Goal: Task Accomplishment & Management: Manage account settings

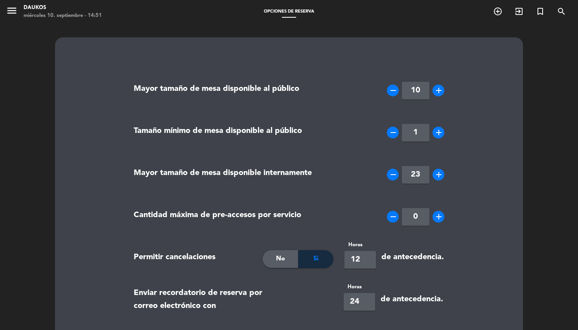
click at [279, 11] on span "Opciones de reserva" at bounding box center [289, 11] width 58 height 4
click at [14, 11] on icon "menu" at bounding box center [12, 11] width 12 height 12
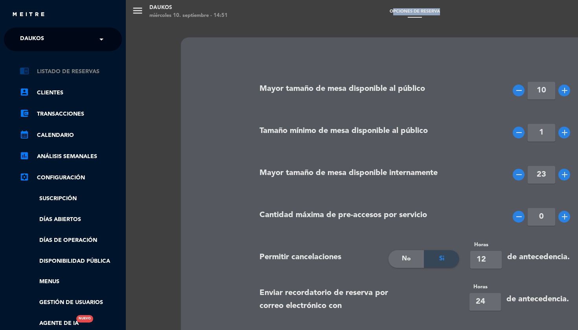
click at [59, 72] on link "chrome_reader_mode Listado de Reservas" at bounding box center [71, 71] width 102 height 9
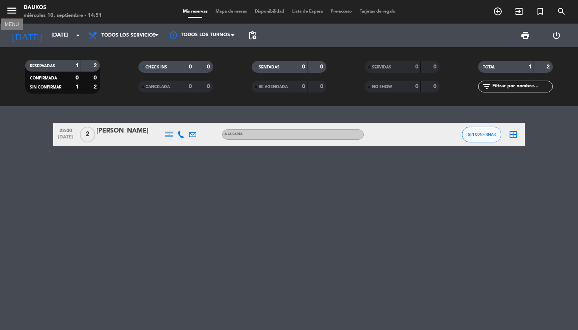
click at [11, 13] on icon "menu" at bounding box center [12, 11] width 12 height 12
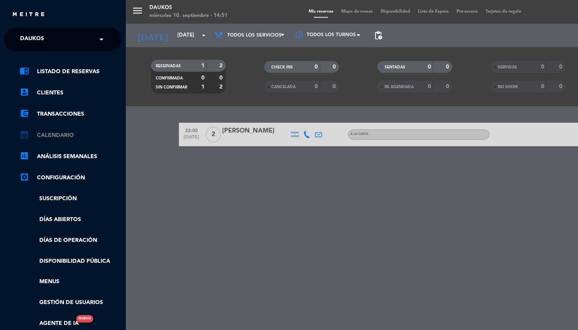
click at [62, 135] on link "calendar_month Calendario" at bounding box center [71, 135] width 102 height 9
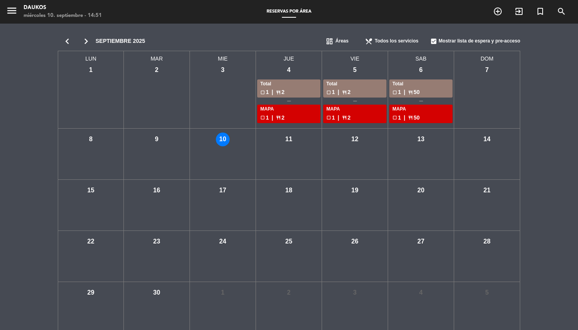
click at [84, 39] on icon "chevron_right" at bounding box center [86, 41] width 19 height 11
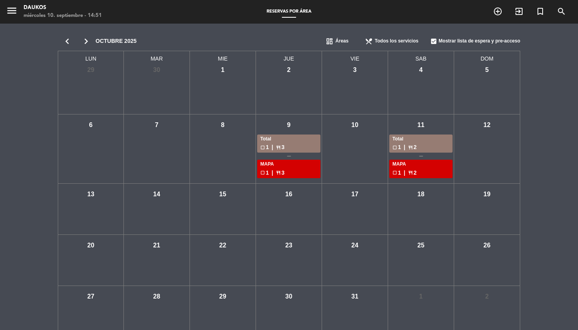
click at [275, 143] on div "check_box_outline_blank 1 | restaurant 3" at bounding box center [288, 147] width 57 height 9
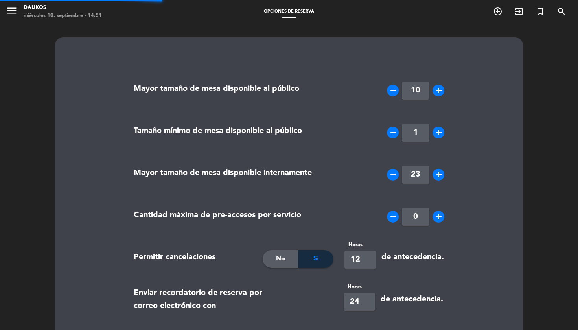
type textarea "<p><strong>T&eacute;rminos y condiciones</strong></p> <p><strong>Tolerancia de …"
type textarea "<p><strong>Terms and Conditions</strong></p> <p><strong>Arrival Grace Period</s…"
type textarea "<p><strong>Termos e Condi&ccedil;&otilde;es</strong></p> <p><strong>Per&iacute;…"
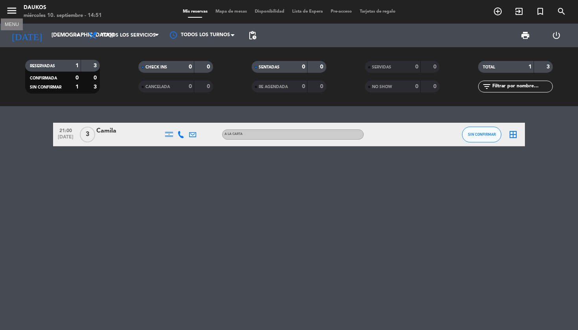
click at [9, 16] on icon "menu" at bounding box center [12, 11] width 12 height 12
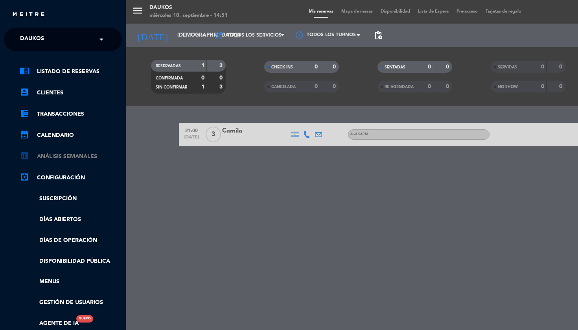
click at [68, 154] on link "assessment ANÁLISIS SEMANALES" at bounding box center [71, 156] width 102 height 9
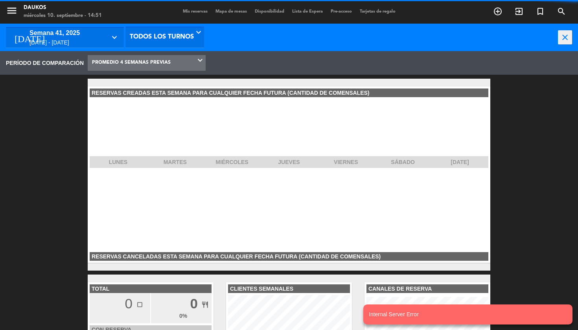
scroll to position [118, 126]
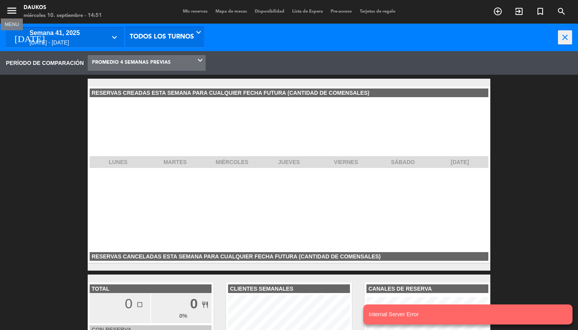
click at [7, 7] on icon "menu" at bounding box center [12, 11] width 12 height 12
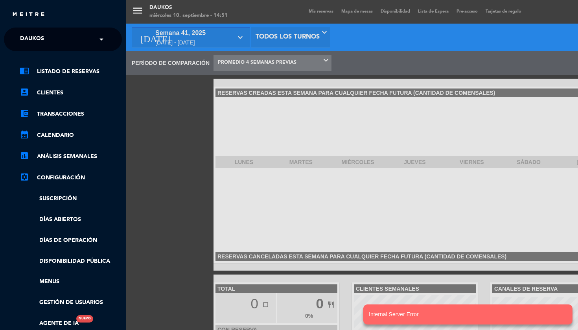
click at [7, 7] on div "close" at bounding box center [63, 12] width 126 height 24
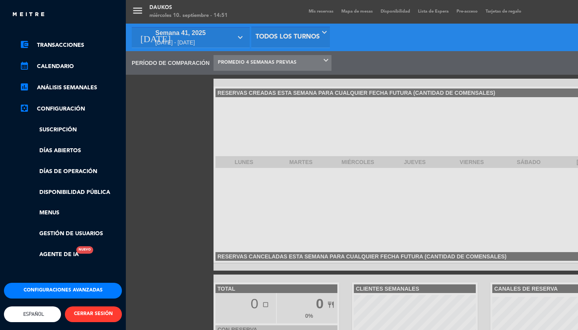
scroll to position [73, 0]
click at [74, 188] on link "Disponibilidad pública" at bounding box center [71, 192] width 102 height 9
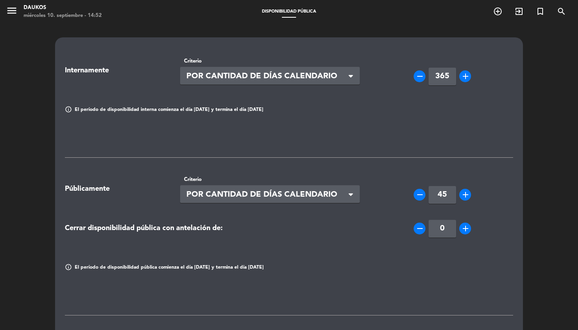
click at [466, 193] on icon "add" at bounding box center [465, 194] width 9 height 9
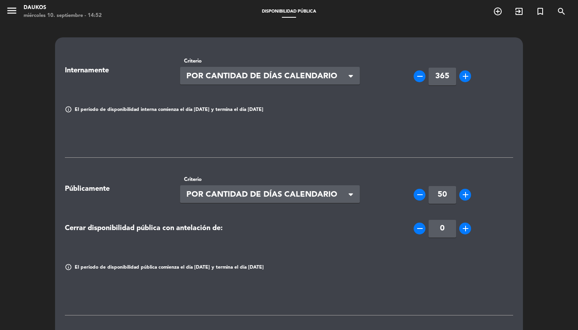
click at [466, 193] on icon "add" at bounding box center [465, 194] width 9 height 9
type input "54"
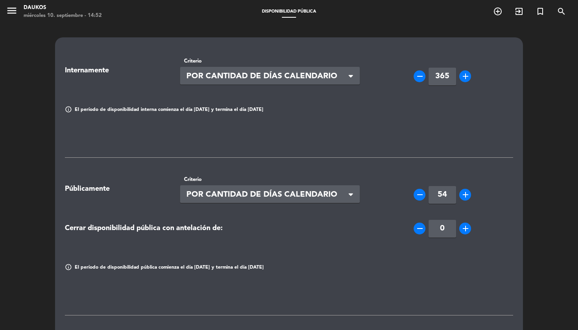
click at [280, 195] on span "POR CANTIDAD DE DÍAS CALENDARIO" at bounding box center [266, 194] width 161 height 13
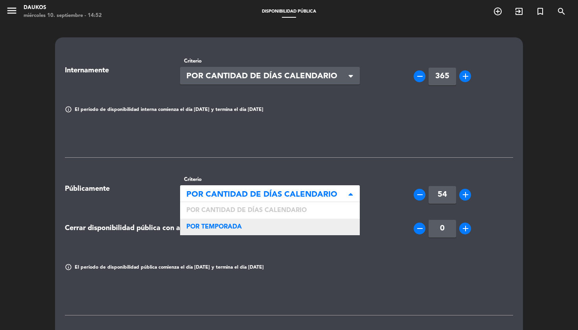
click at [254, 231] on div "POR TEMPORADA" at bounding box center [270, 227] width 180 height 17
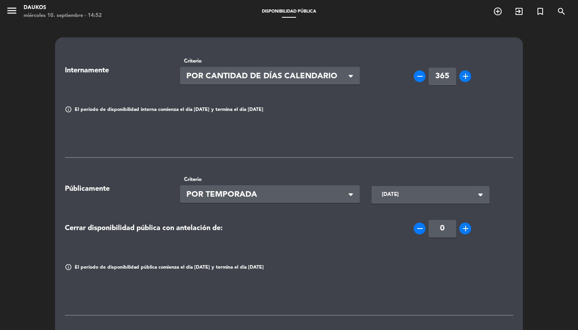
click at [406, 195] on input "[DATE]" at bounding box center [426, 195] width 96 height 14
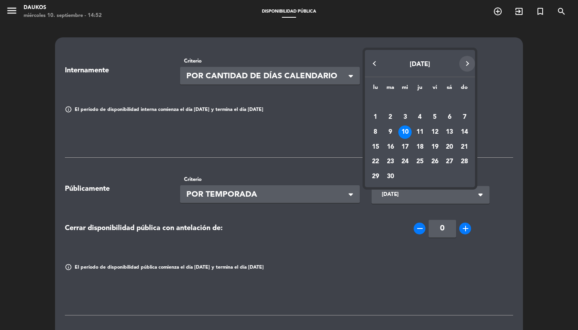
click at [468, 63] on button "Next month" at bounding box center [467, 64] width 16 height 16
click at [408, 131] on div "8" at bounding box center [404, 131] width 13 height 13
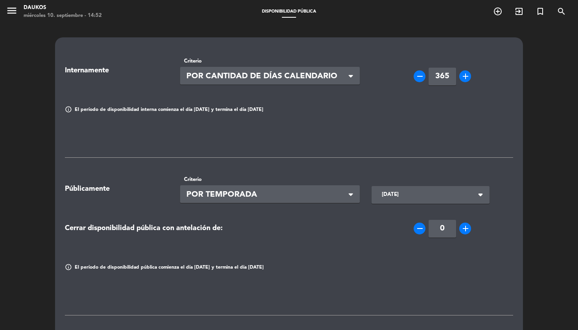
type input "[DATE]"
click at [480, 193] on icon "arrow_drop_down" at bounding box center [480, 195] width 14 height 14
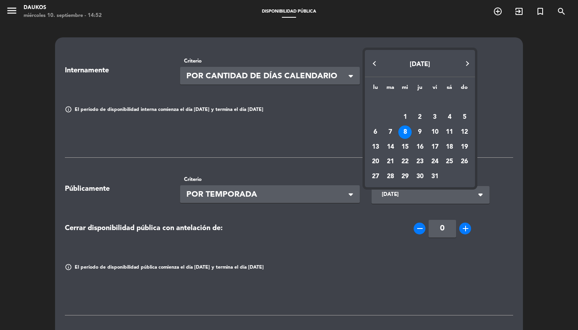
click at [467, 62] on button "Next month" at bounding box center [467, 64] width 16 height 16
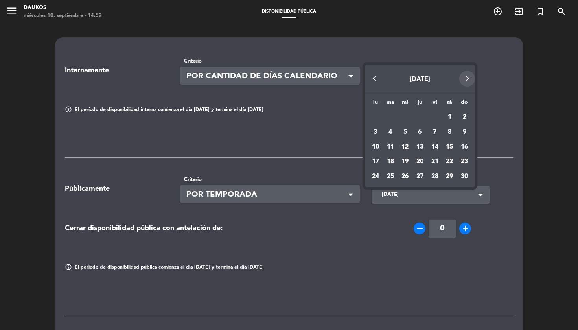
click at [469, 77] on button "Next month" at bounding box center [467, 79] width 16 height 16
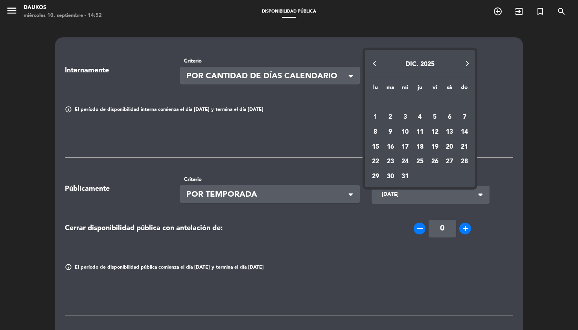
click at [468, 68] on button "Next month" at bounding box center [467, 64] width 16 height 16
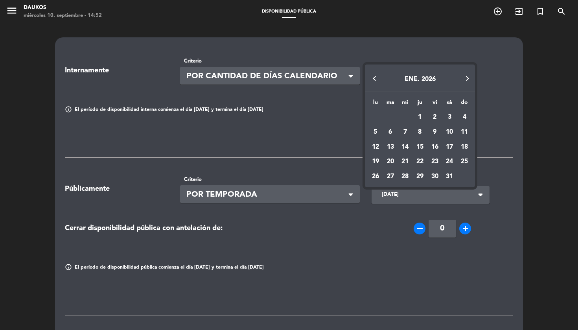
click at [466, 82] on button "Next month" at bounding box center [467, 79] width 16 height 16
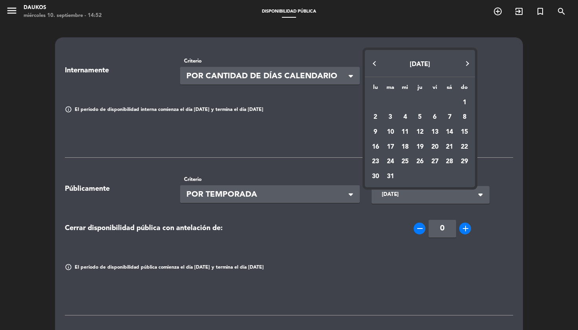
click at [466, 63] on button "Next month" at bounding box center [467, 64] width 16 height 16
click at [251, 201] on div at bounding box center [289, 165] width 578 height 330
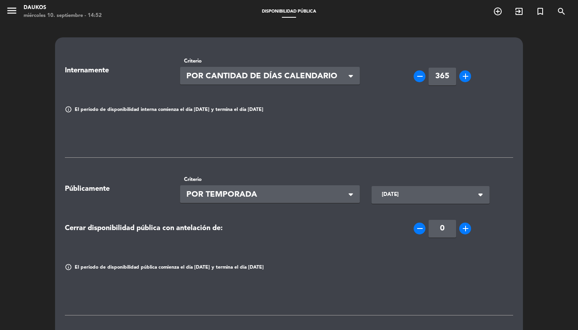
click at [250, 197] on span "POR TEMPORADA" at bounding box center [266, 194] width 161 height 13
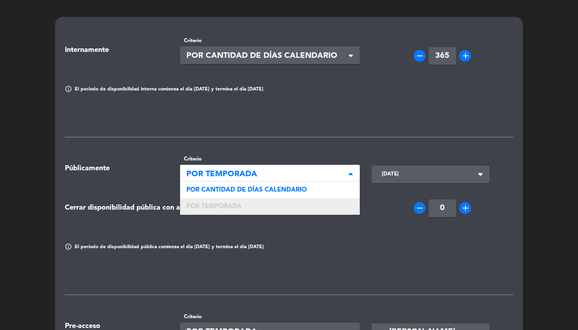
scroll to position [26, 0]
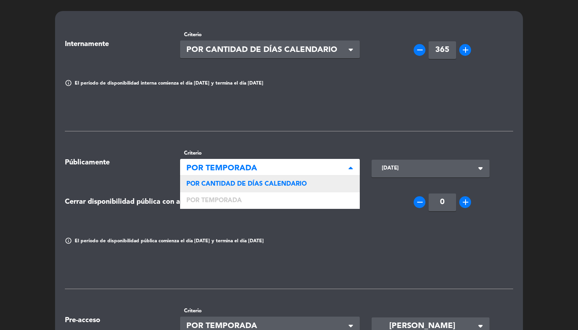
click at [247, 184] on span "POR CANTIDAD DE DÍAS CALENDARIO" at bounding box center [246, 184] width 120 height 6
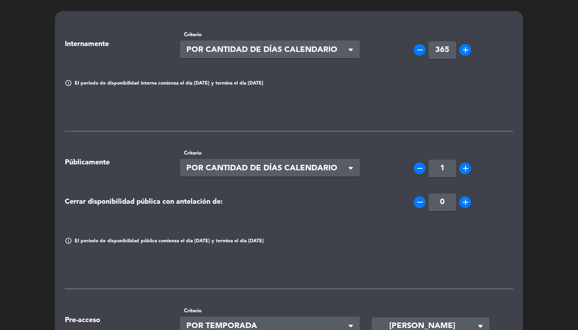
click at [447, 168] on input "1" at bounding box center [443, 169] width 28 height 18
click at [434, 119] on div "Internamente Criterio Seleccionar × POR CANTIDAD DE DÍAS CALENDARIO × remove 36…" at bounding box center [289, 279] width 448 height 508
click at [506, 185] on div "Cerrar disponibilidad pública con antelación de: remove 0 add" at bounding box center [289, 201] width 460 height 39
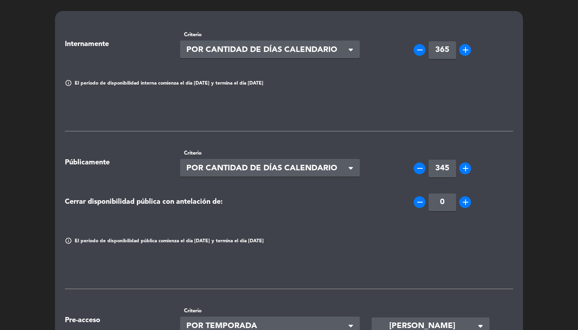
click at [448, 166] on input "345" at bounding box center [443, 169] width 28 height 18
type input "365"
click at [311, 271] on div "Internamente Criterio Seleccionar × POR CANTIDAD DE DÍAS CALENDARIO × remove 36…" at bounding box center [289, 279] width 448 height 508
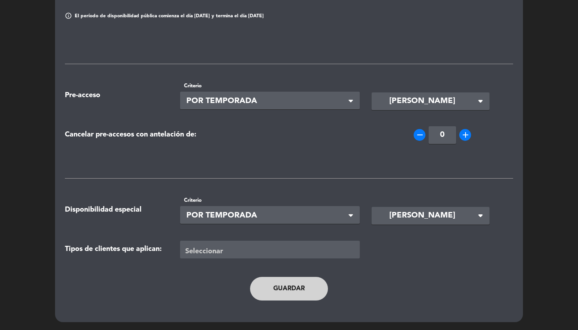
scroll to position [251, 0]
click at [280, 293] on button "Guardar" at bounding box center [289, 289] width 78 height 24
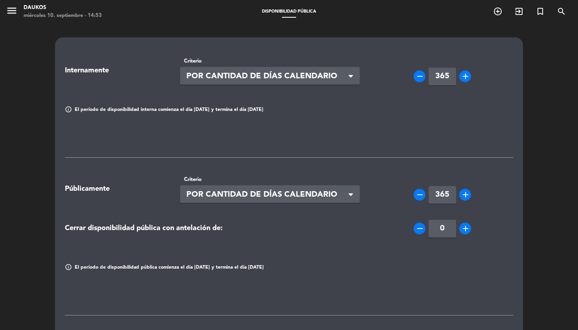
scroll to position [0, 0]
click at [16, 11] on icon "menu" at bounding box center [12, 11] width 12 height 12
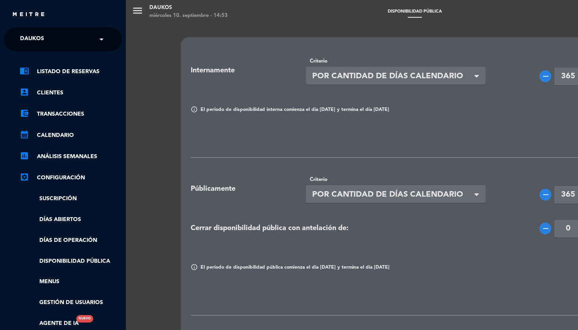
click at [35, 39] on span "Daukos" at bounding box center [32, 39] width 24 height 17
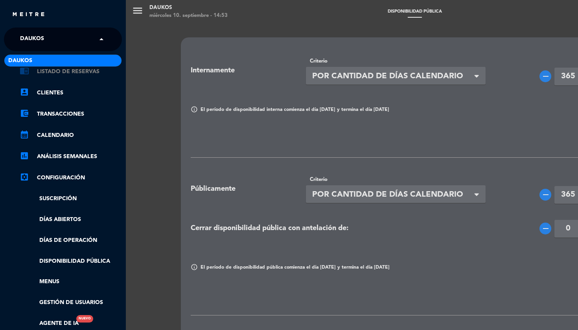
click at [64, 74] on link "chrome_reader_mode Listado de Reservas" at bounding box center [71, 71] width 102 height 9
